Goal: Task Accomplishment & Management: Manage account settings

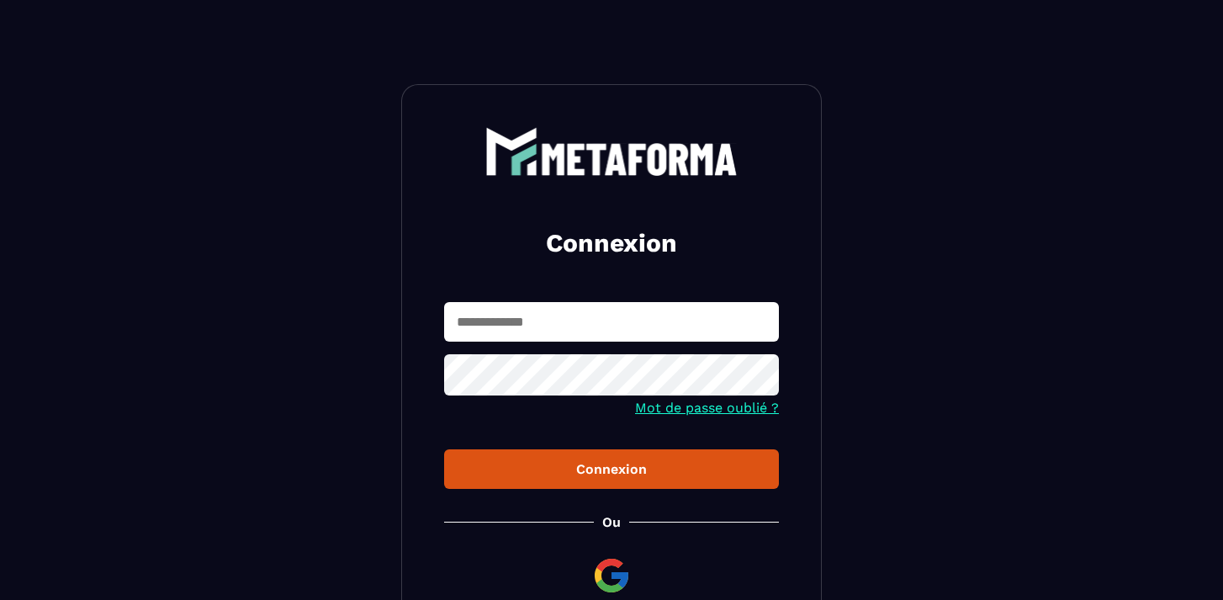
click at [516, 322] on input "text" at bounding box center [611, 322] width 335 height 40
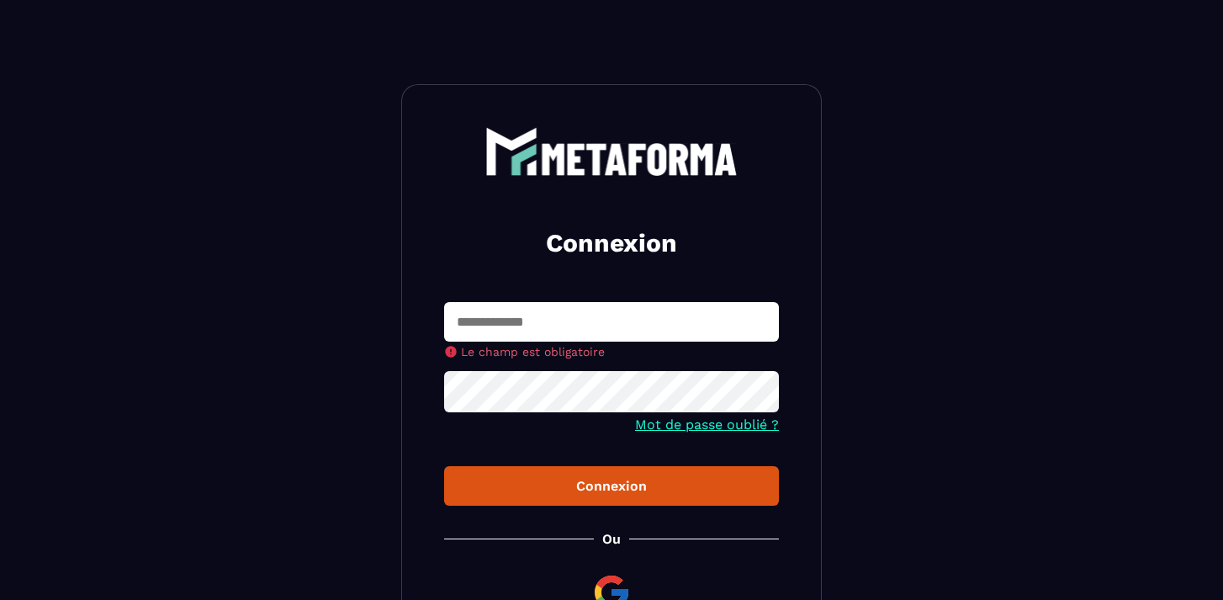
type input "**********"
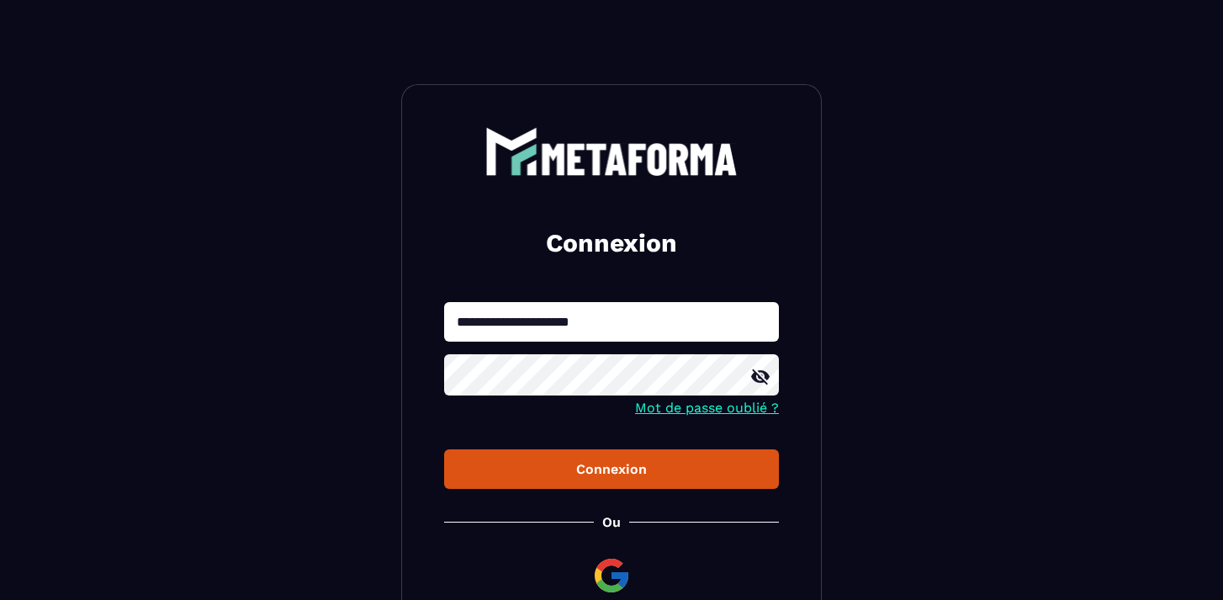
click at [597, 458] on button "Connexion" at bounding box center [611, 469] width 335 height 40
